Goal: Task Accomplishment & Management: Manage account settings

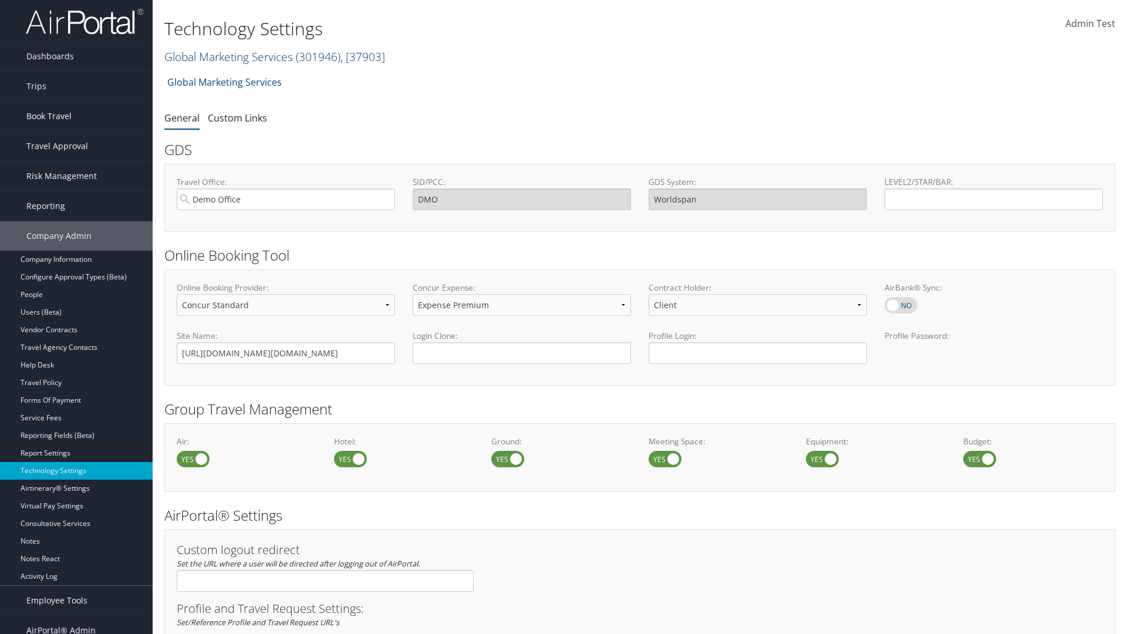
click at [227, 56] on link "Global Marketing Services ( 301946 ) , [ 37903 ]" at bounding box center [274, 57] width 221 height 16
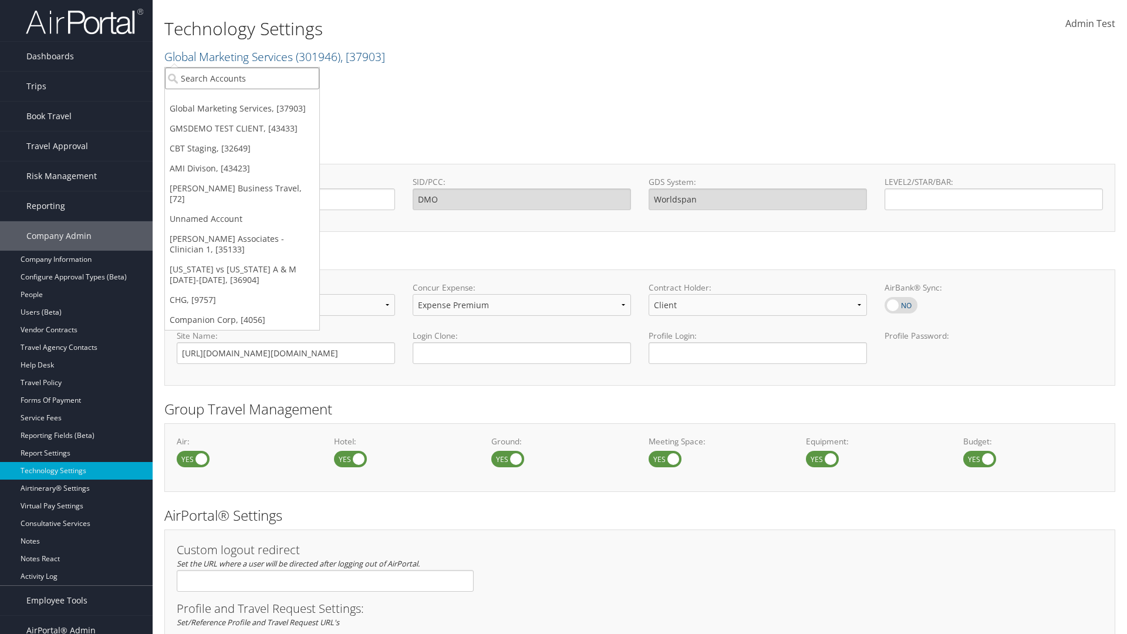
click at [242, 78] on input "search" at bounding box center [242, 78] width 154 height 22
type input "GMSDEMO TEST CLIENT"
click at [274, 100] on div "GMSDEMO TEST CLIENT (GMSDEMOCHILDR), [43433]" at bounding box center [274, 99] width 232 height 11
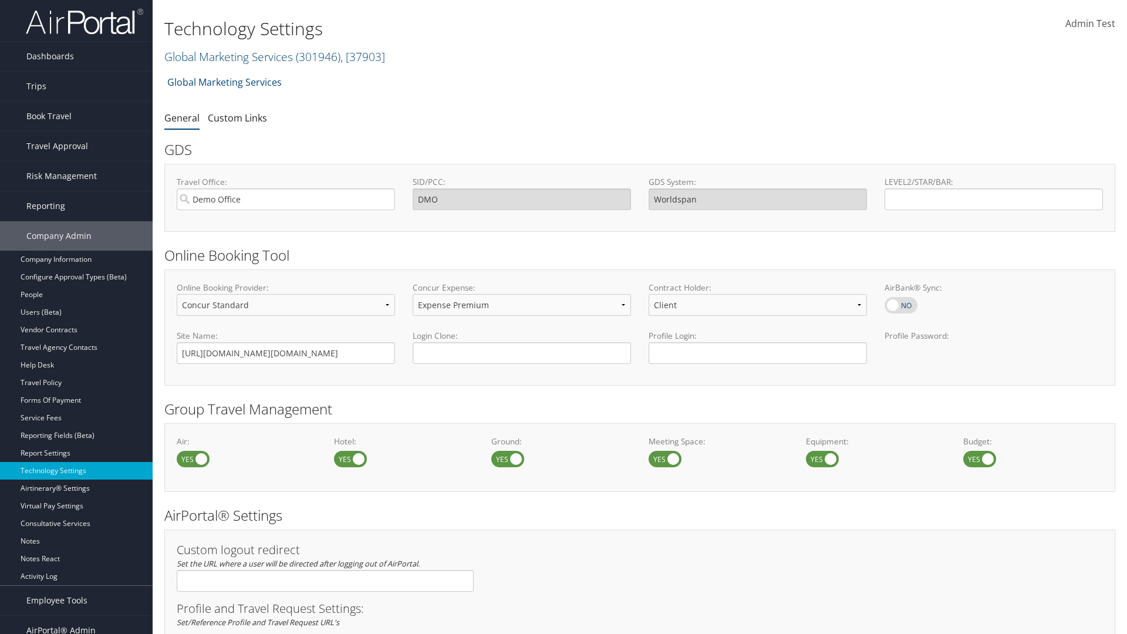
scroll to position [397, 0]
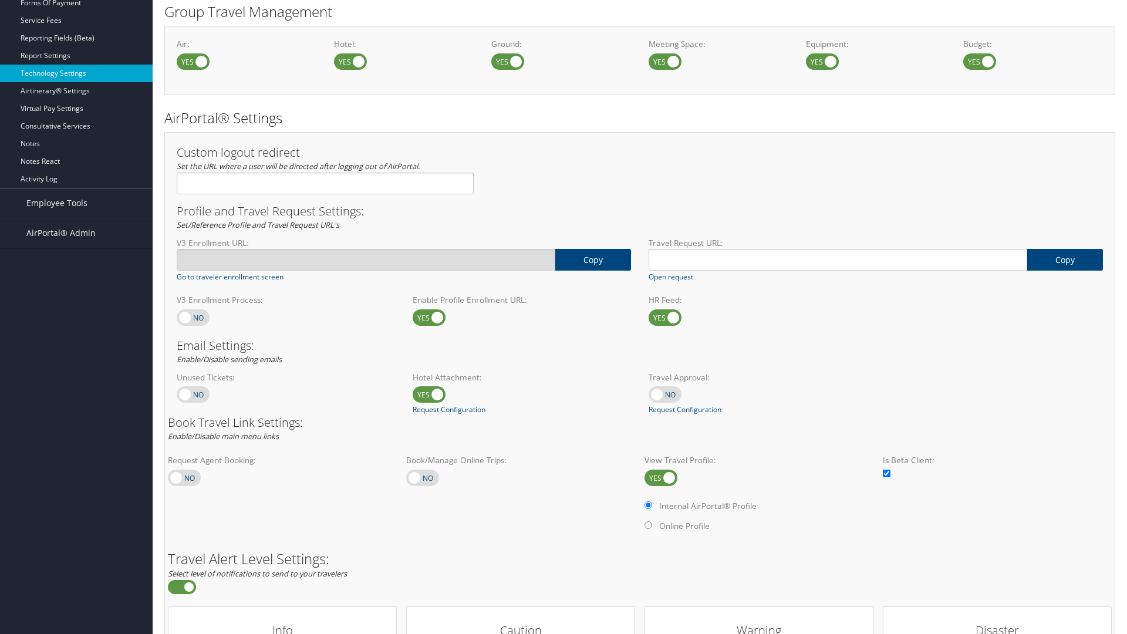
click at [193, 317] on label at bounding box center [193, 317] width 33 height 16
click at [190, 317] on input "checkbox" at bounding box center [187, 319] width 8 height 8
checkbox input "true"
type input "https://staging-airportal.cbtat.com/enroll/301946"
click at [193, 317] on label at bounding box center [193, 317] width 33 height 16
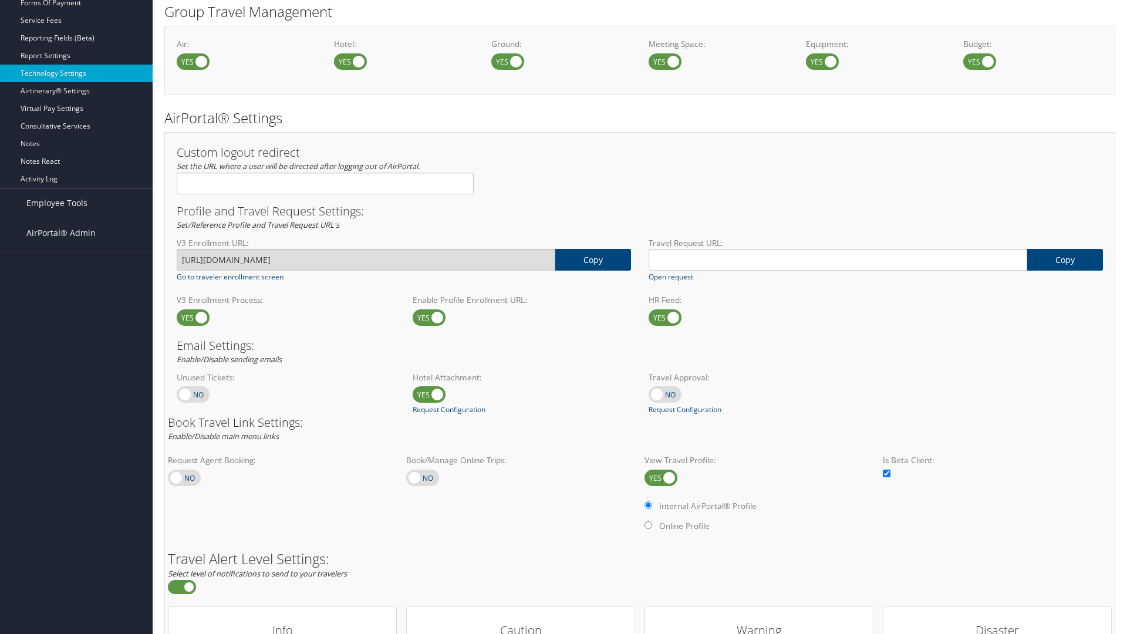
click at [190, 317] on input "checkbox" at bounding box center [187, 319] width 8 height 8
checkbox input "false"
